Goal: Navigation & Orientation: Understand site structure

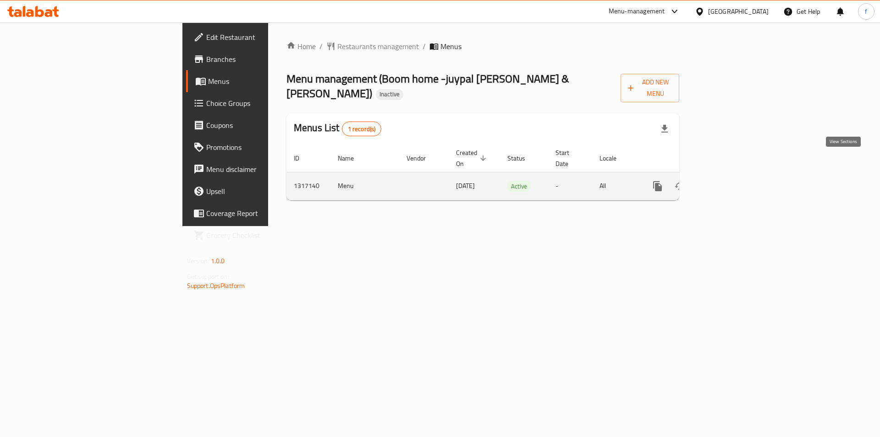
click at [729, 181] on icon "enhanced table" at bounding box center [723, 186] width 11 height 11
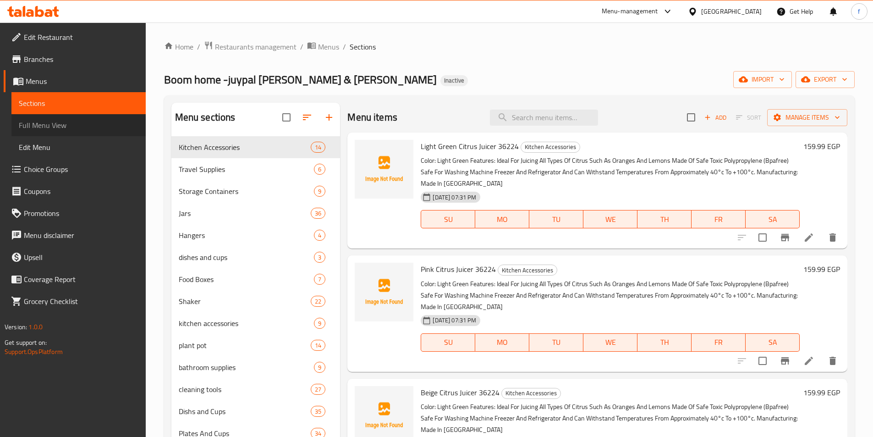
click at [44, 130] on span "Full Menu View" at bounding box center [79, 125] width 120 height 11
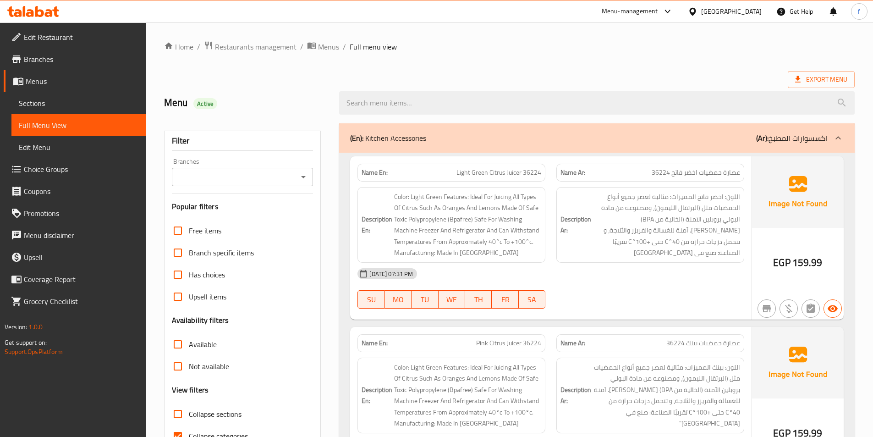
click at [431, 141] on div "(En): Kitchen Accessories (Ar): اكسسوارات المطبخ" at bounding box center [588, 137] width 477 height 11
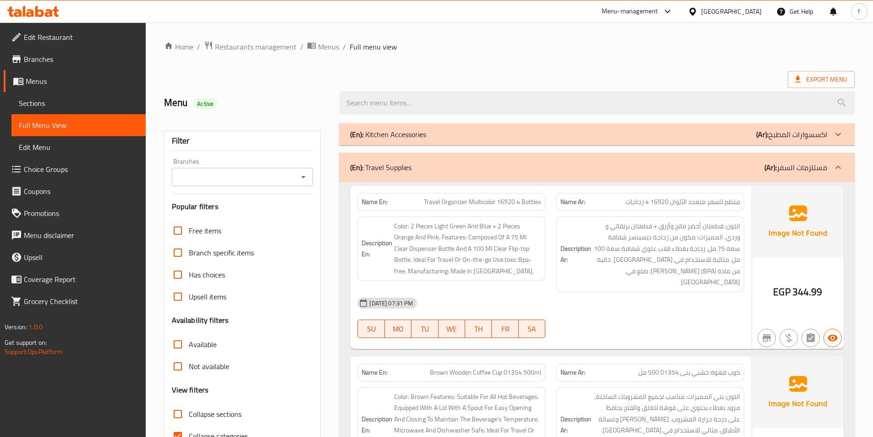
click at [403, 162] on p "(En): Travel Supplies" at bounding box center [380, 167] width 61 height 11
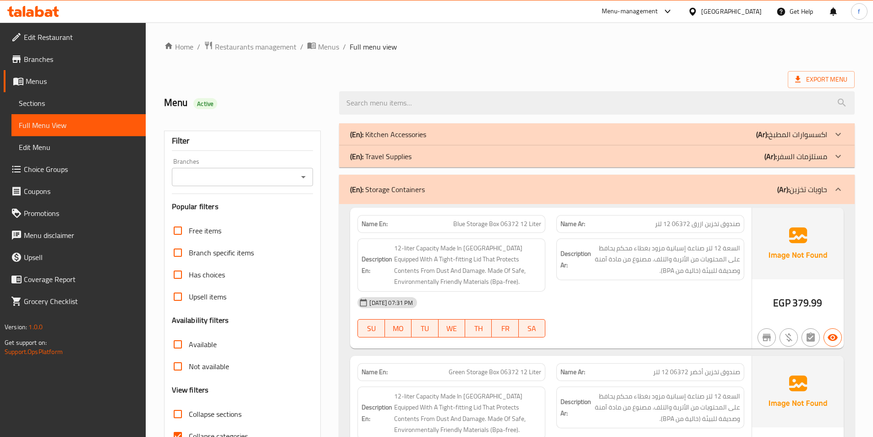
click at [373, 187] on p "(En): Storage Containers" at bounding box center [387, 189] width 75 height 11
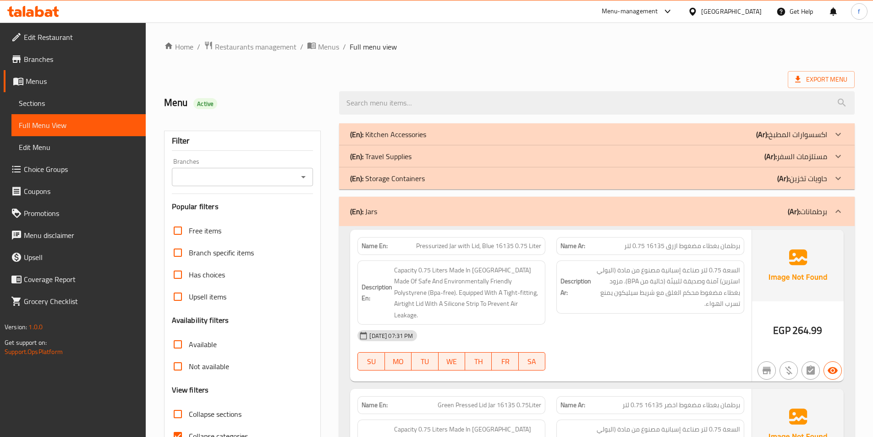
click at [392, 214] on div "(En): Jars (Ar): برطمانات" at bounding box center [588, 211] width 477 height 11
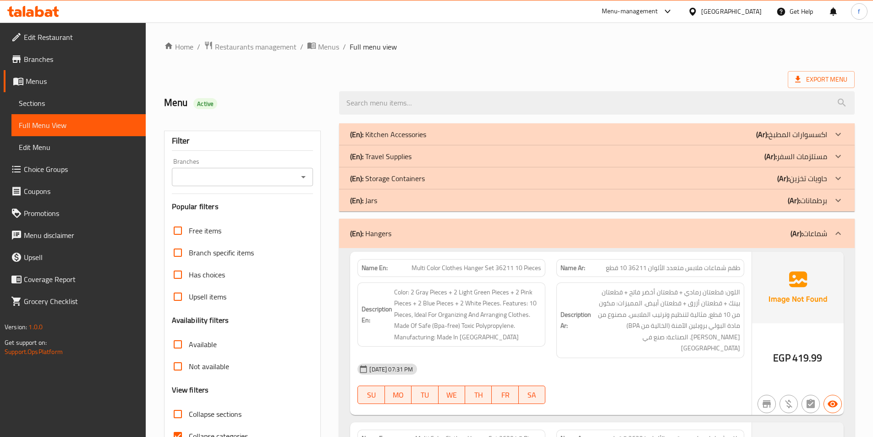
click at [403, 231] on div "(En): Hangers (Ar): شماعات" at bounding box center [588, 233] width 477 height 11
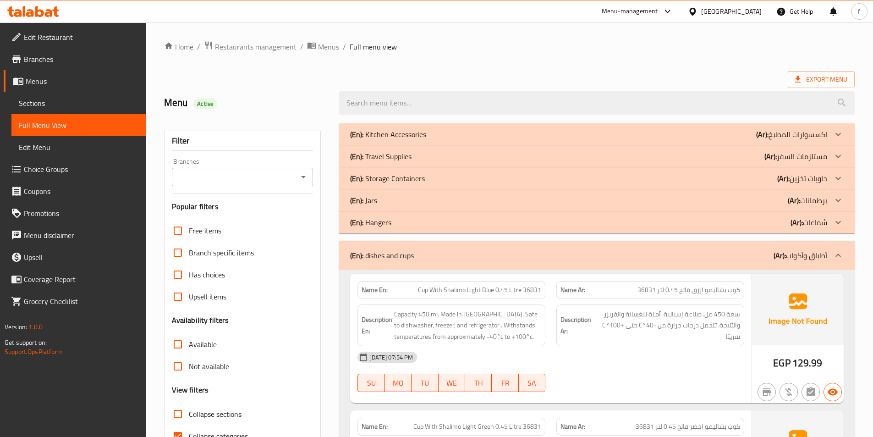
click at [419, 255] on div "(En): dishes and cups (Ar): أطباق وأكواب" at bounding box center [588, 255] width 477 height 11
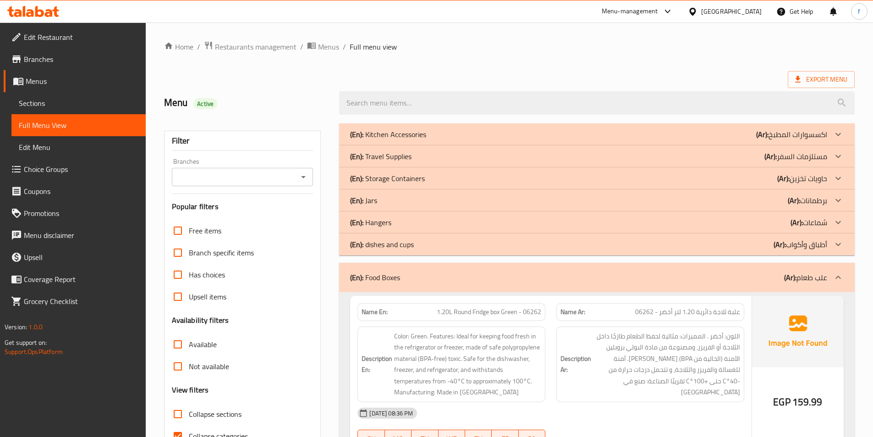
click at [393, 275] on p "(En): Food Boxes" at bounding box center [375, 277] width 50 height 11
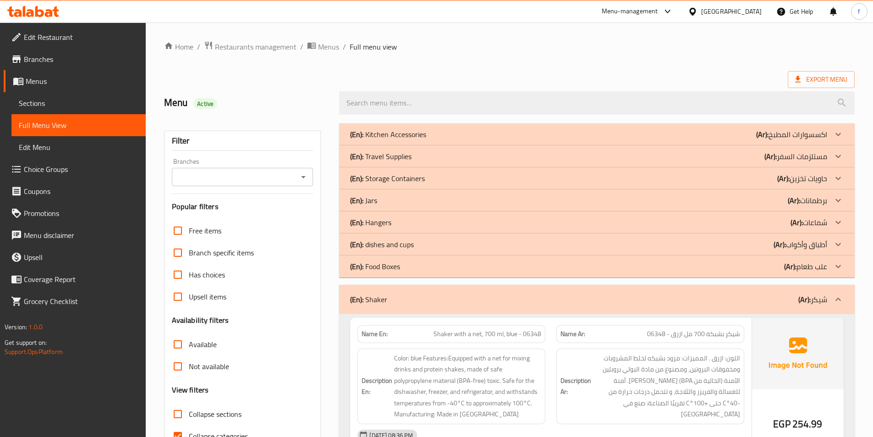
click at [387, 294] on div "(En): Shaker (Ar): [PERSON_NAME]" at bounding box center [588, 299] width 477 height 11
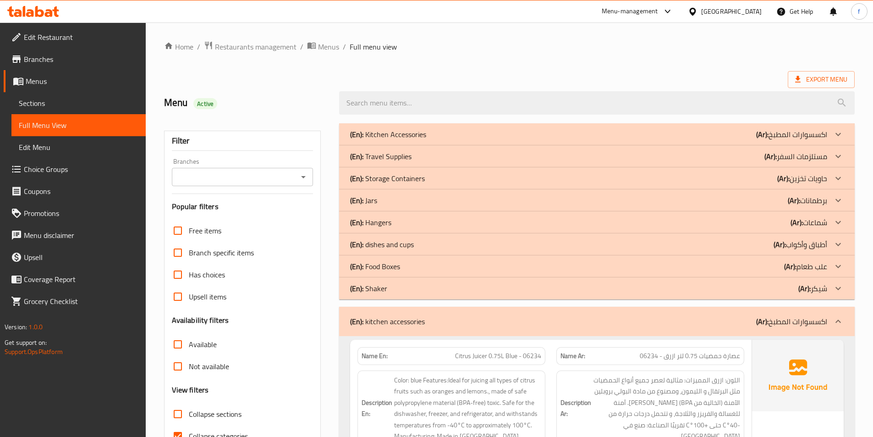
click at [426, 327] on div "(En): kitchen accessories (Ar): اكسسوارات المطبخ" at bounding box center [597, 321] width 516 height 29
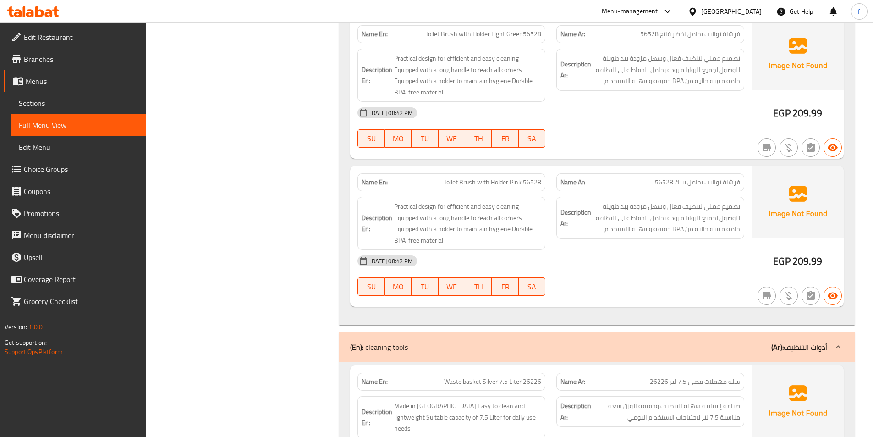
scroll to position [4078, 0]
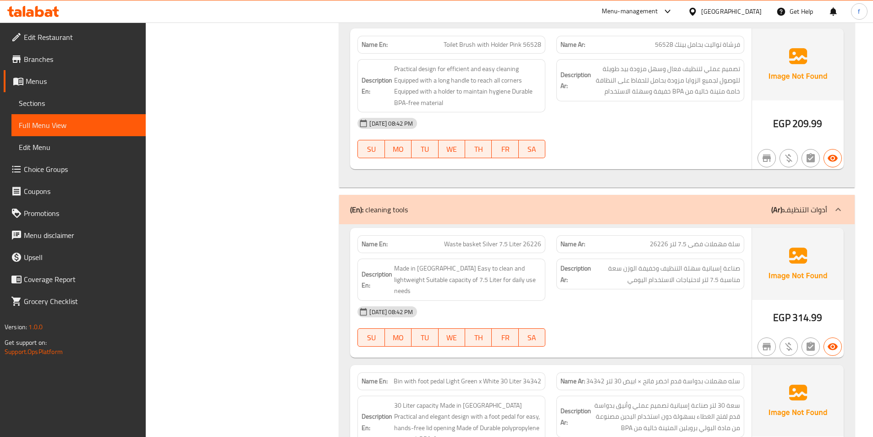
click at [444, 217] on div "(En): cleaning tools (Ar): أدوات التنظيف" at bounding box center [597, 209] width 516 height 29
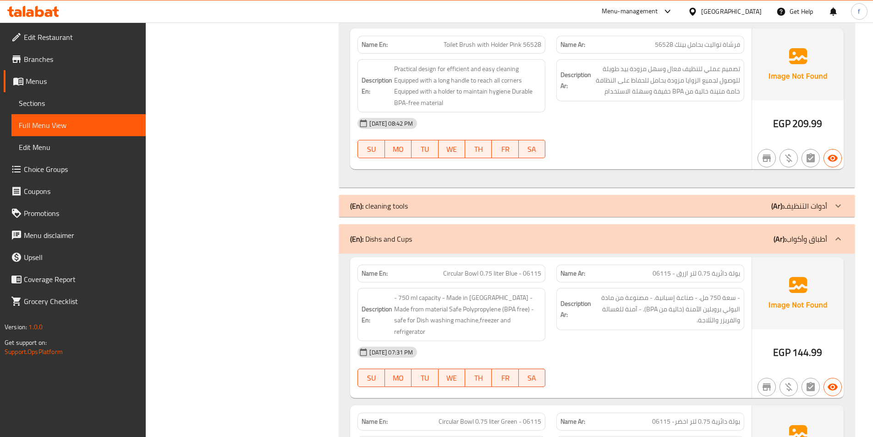
click at [403, 235] on p "(En): Dishs and Cups" at bounding box center [381, 238] width 62 height 11
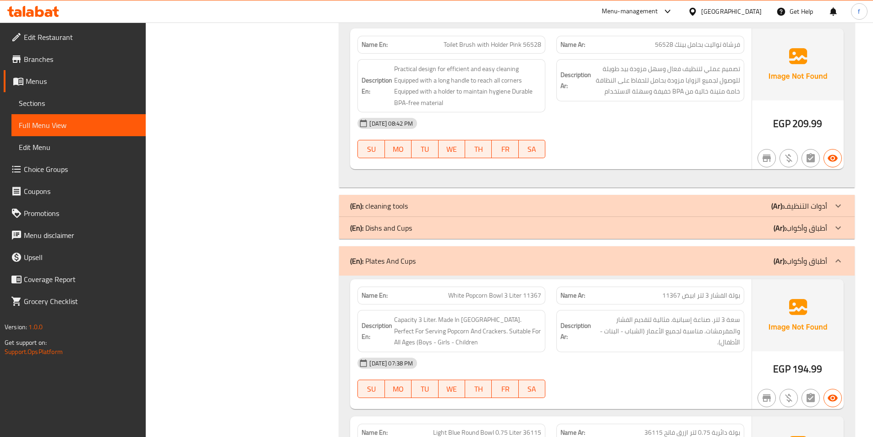
click at [388, 264] on p "(En): Plates And Cups" at bounding box center [383, 260] width 66 height 11
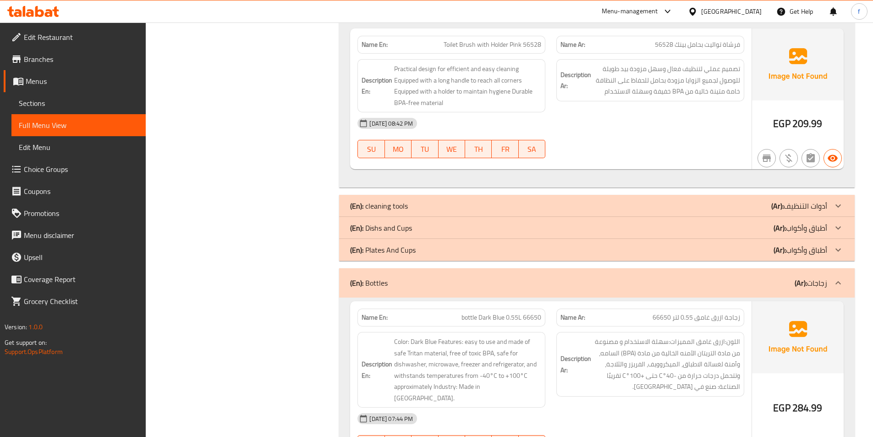
click at [383, 273] on div "(En): Bottles (Ar): زجاجات" at bounding box center [597, 282] width 516 height 29
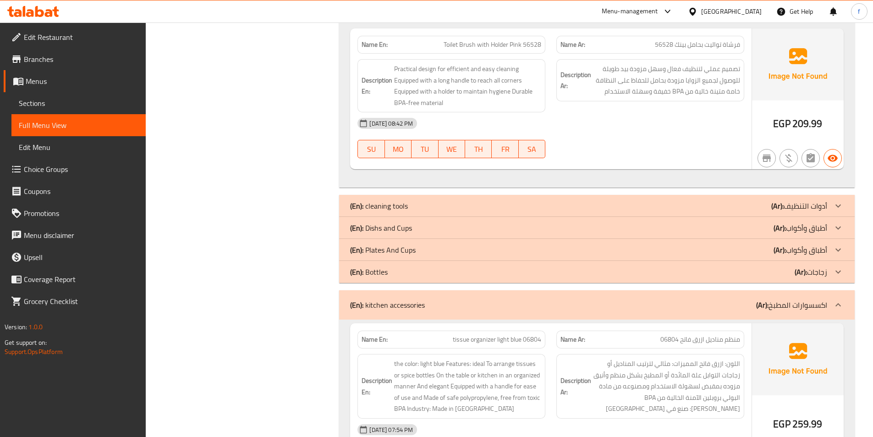
click at [397, 306] on p "(En): kitchen accessories" at bounding box center [387, 304] width 75 height 11
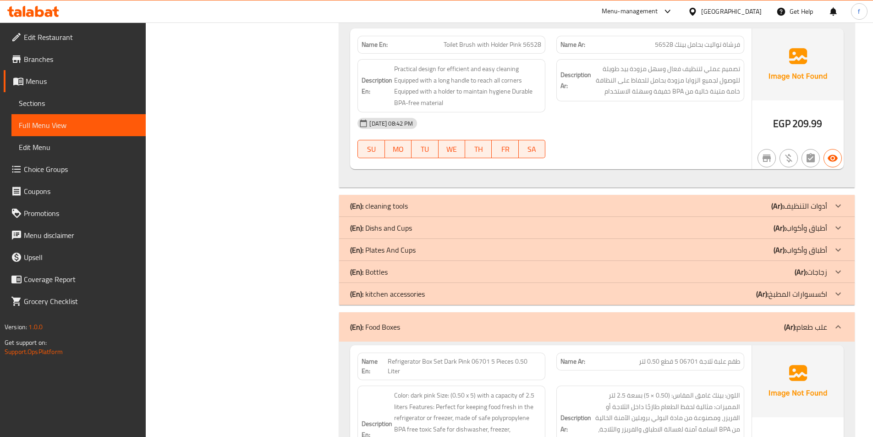
click at [405, 323] on div "(En): Food Boxes (Ar): علب طعام" at bounding box center [588, 326] width 477 height 11
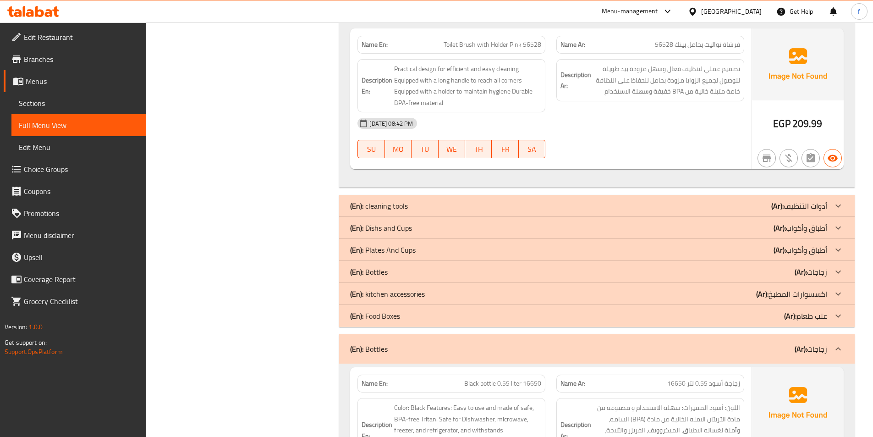
click at [368, 347] on p "(En): Bottles" at bounding box center [369, 348] width 38 height 11
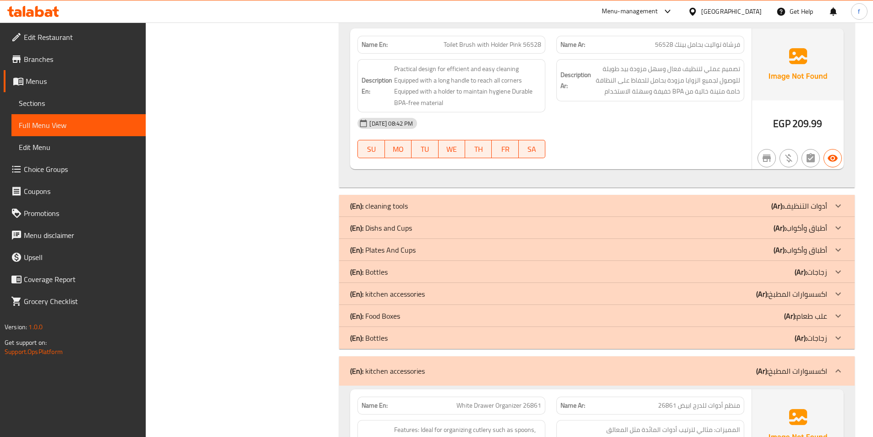
click at [392, 369] on p "(En): kitchen accessories" at bounding box center [387, 370] width 75 height 11
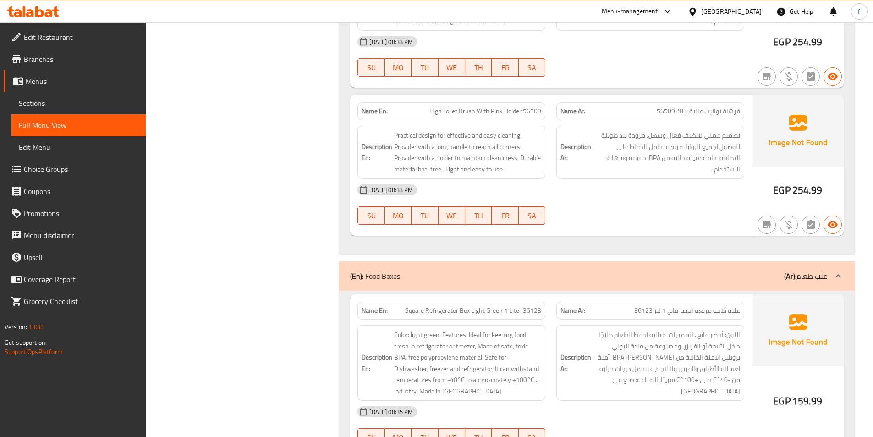
scroll to position [6232, 0]
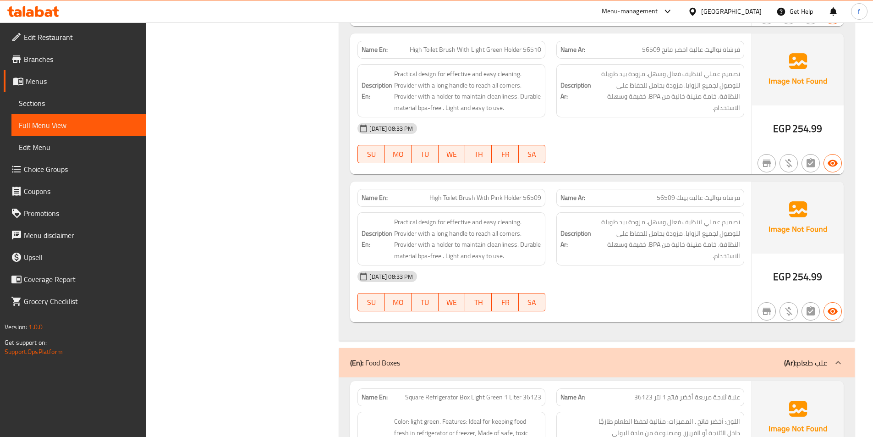
click at [406, 360] on div "(En): Food Boxes (Ar): علب طعام" at bounding box center [588, 362] width 477 height 11
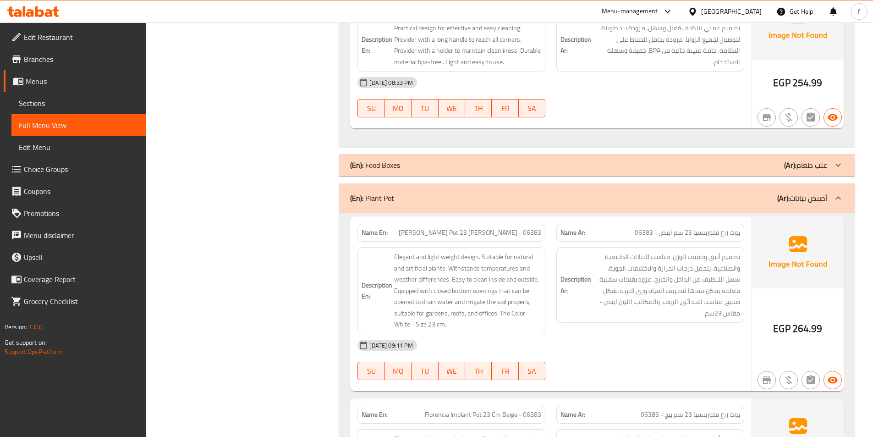
scroll to position [6369, 0]
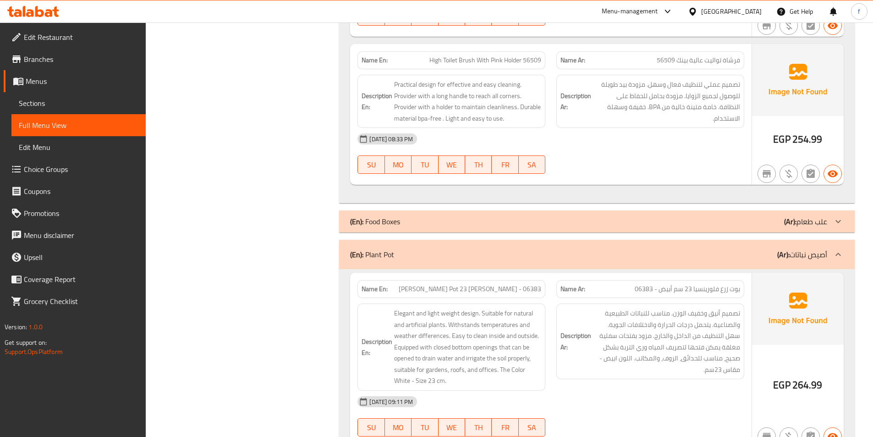
click at [392, 254] on p "(En): Plant Pot" at bounding box center [372, 254] width 44 height 11
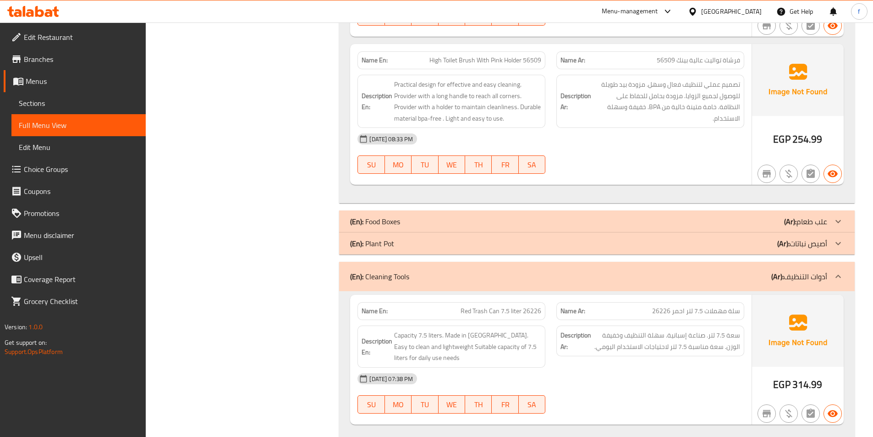
click at [410, 275] on div "(En): Cleaning Tools (Ar): أدوات التنظيف" at bounding box center [588, 276] width 477 height 11
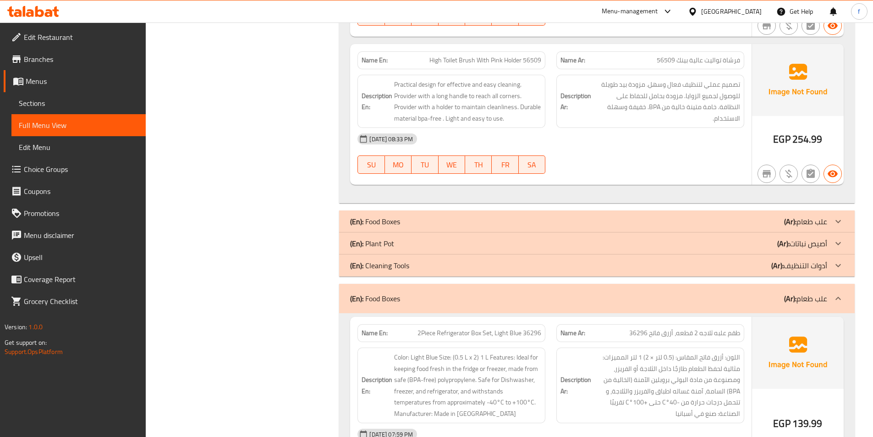
click at [364, 299] on p "(En): Food Boxes" at bounding box center [375, 298] width 50 height 11
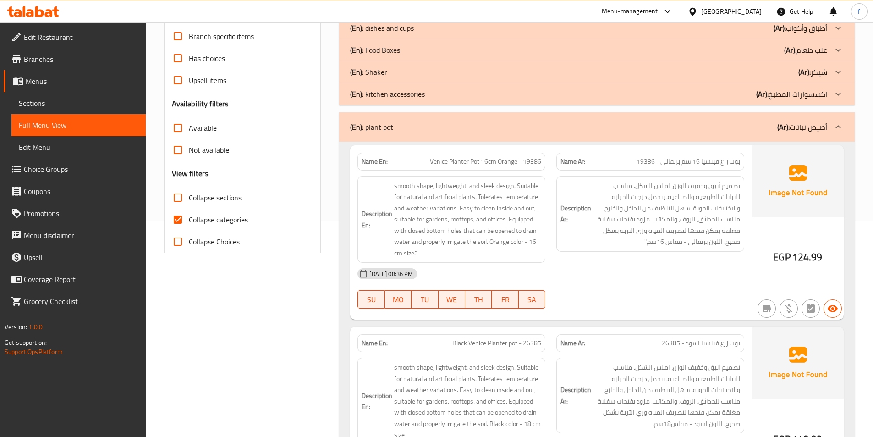
scroll to position [183, 0]
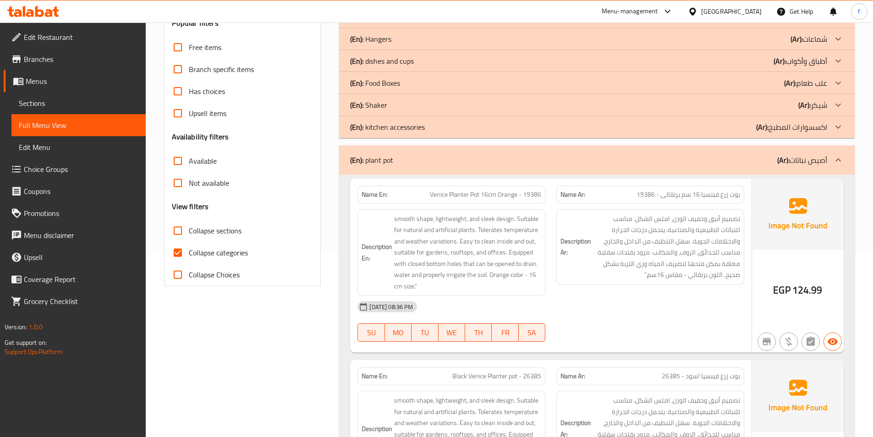
click at [445, 162] on div "(En): plant pot (Ar): أصيص نباتات" at bounding box center [588, 159] width 477 height 11
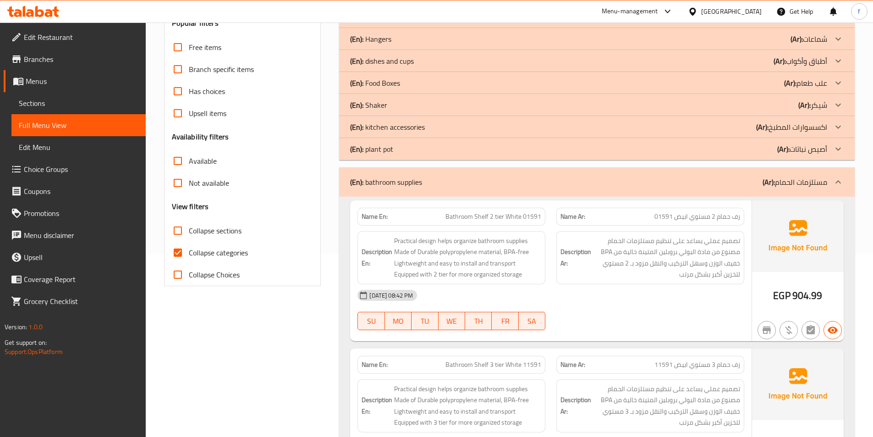
click at [391, 187] on p "(En): bathroom supplies" at bounding box center [386, 181] width 72 height 11
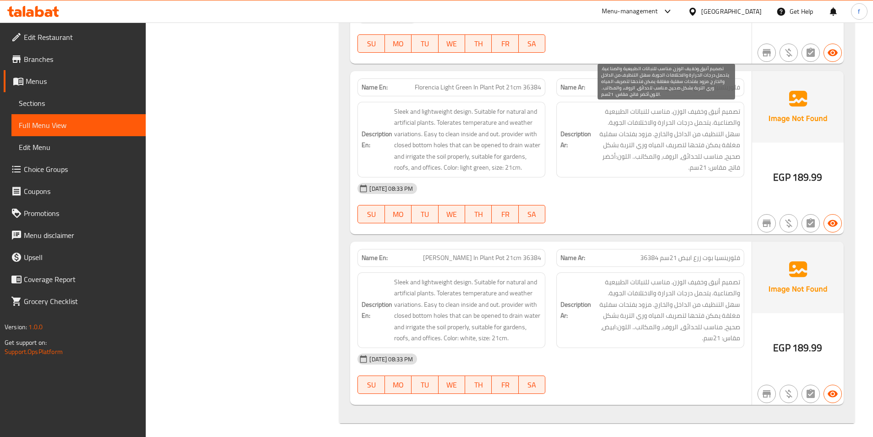
scroll to position [5973, 0]
